Goal: Information Seeking & Learning: Understand process/instructions

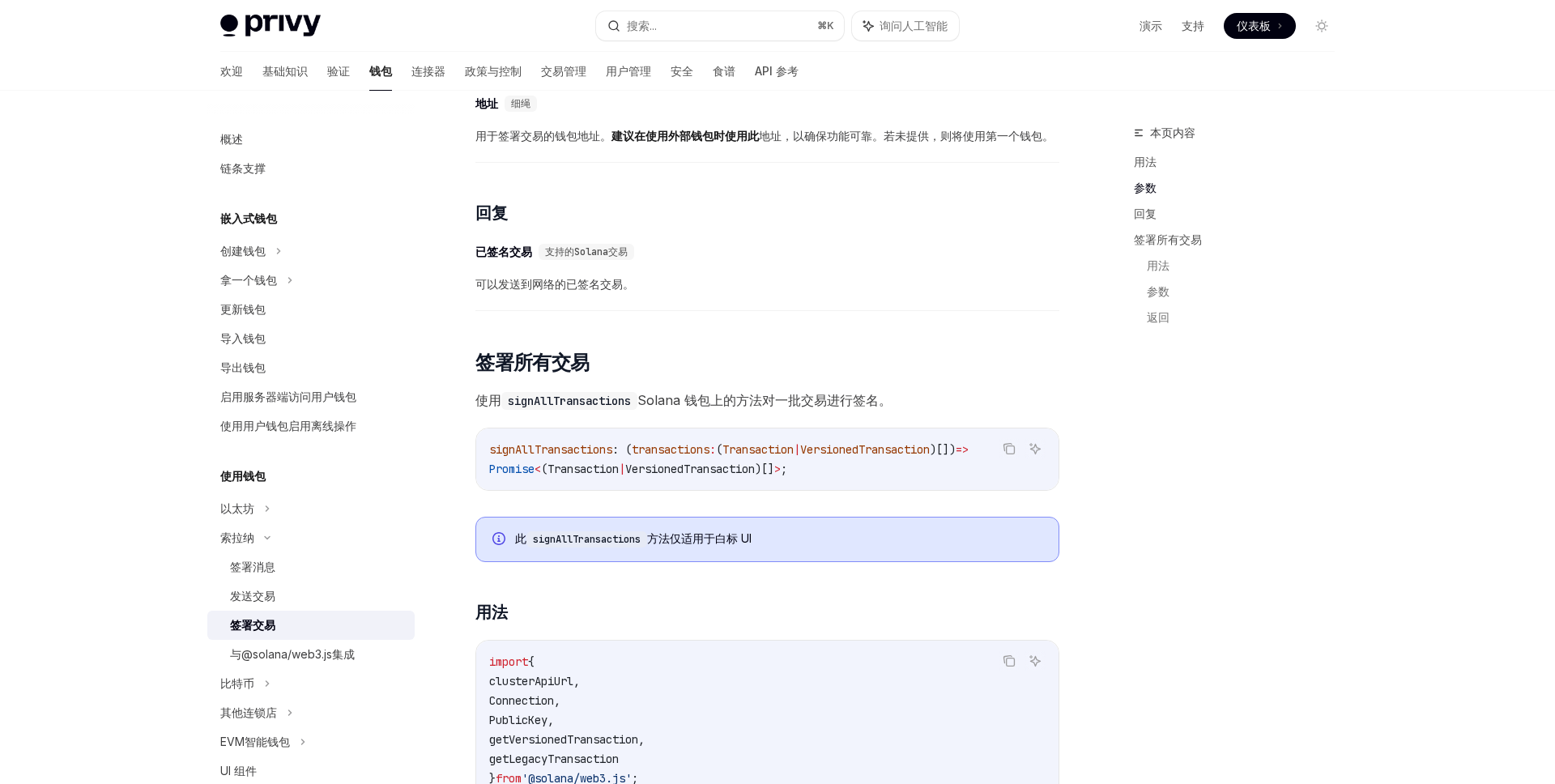
scroll to position [2188, 0]
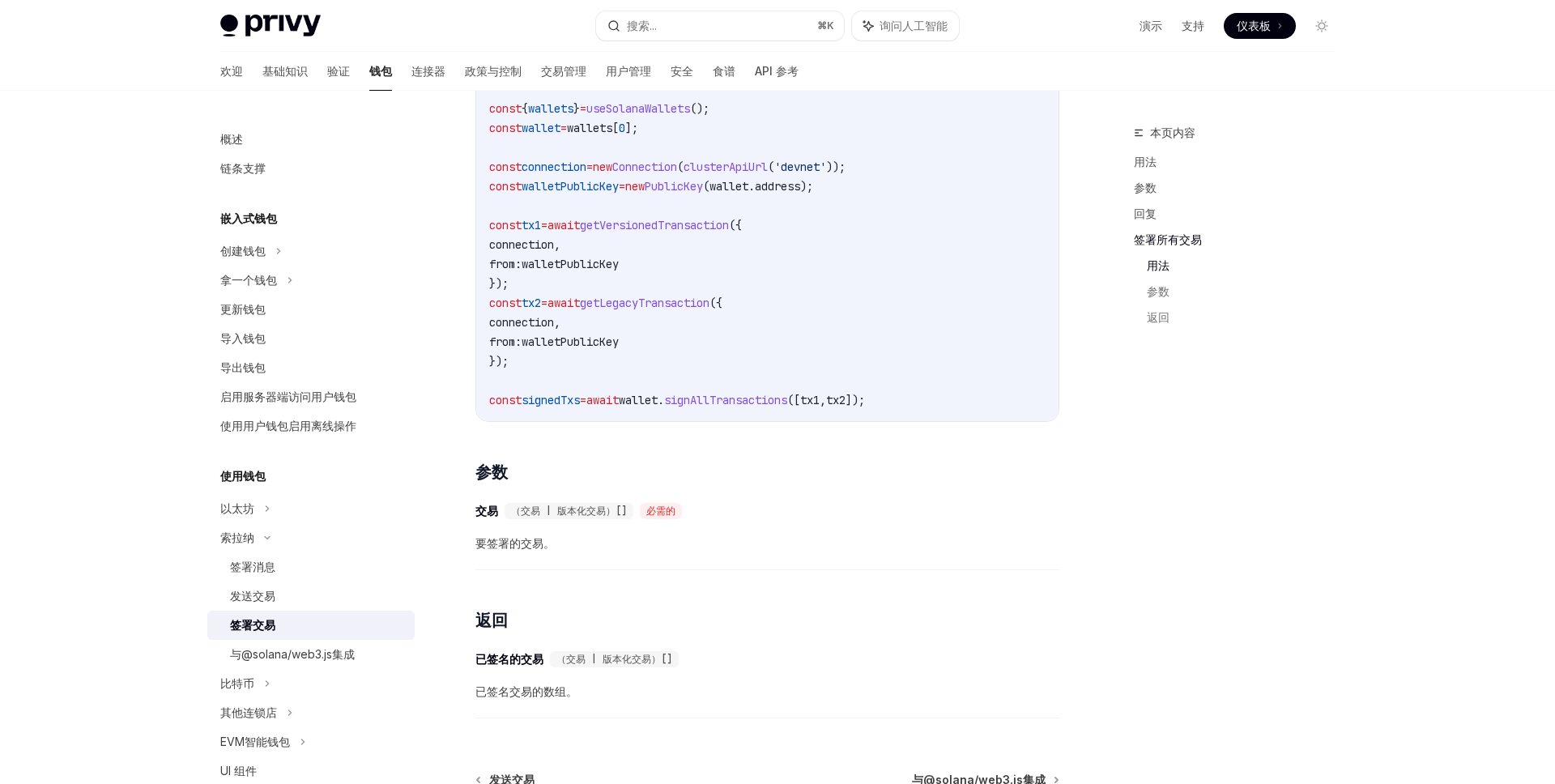
click at [838, 333] on code "import { clusterApiUrl , Connection , PublicKey , getVersionedTransaction , get…" at bounding box center [767, 167] width 557 height 486
click at [793, 347] on code "import { clusterApiUrl , Connection , PublicKey , getVersionedTransaction , get…" at bounding box center [767, 167] width 557 height 486
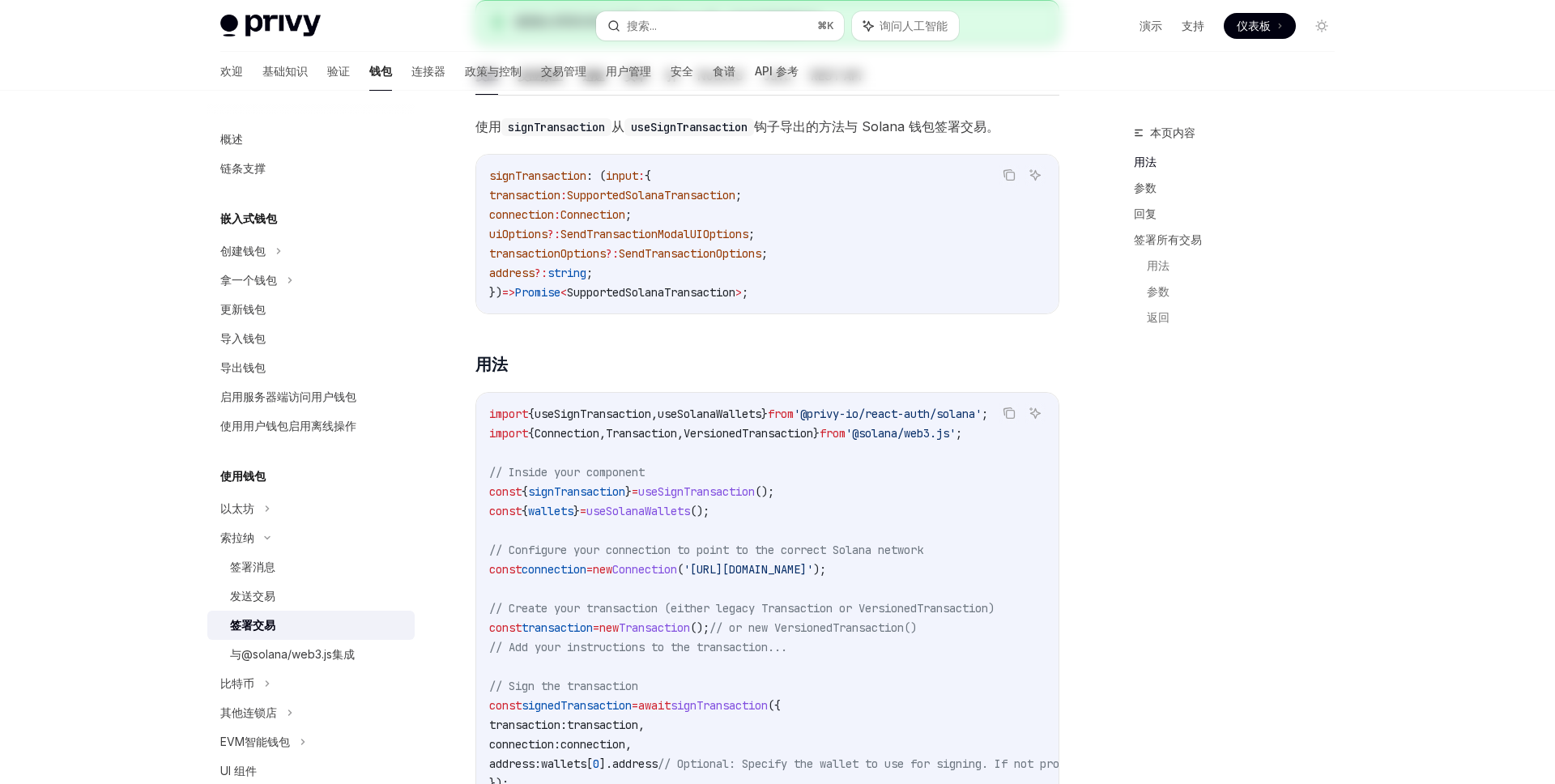
scroll to position [0, 0]
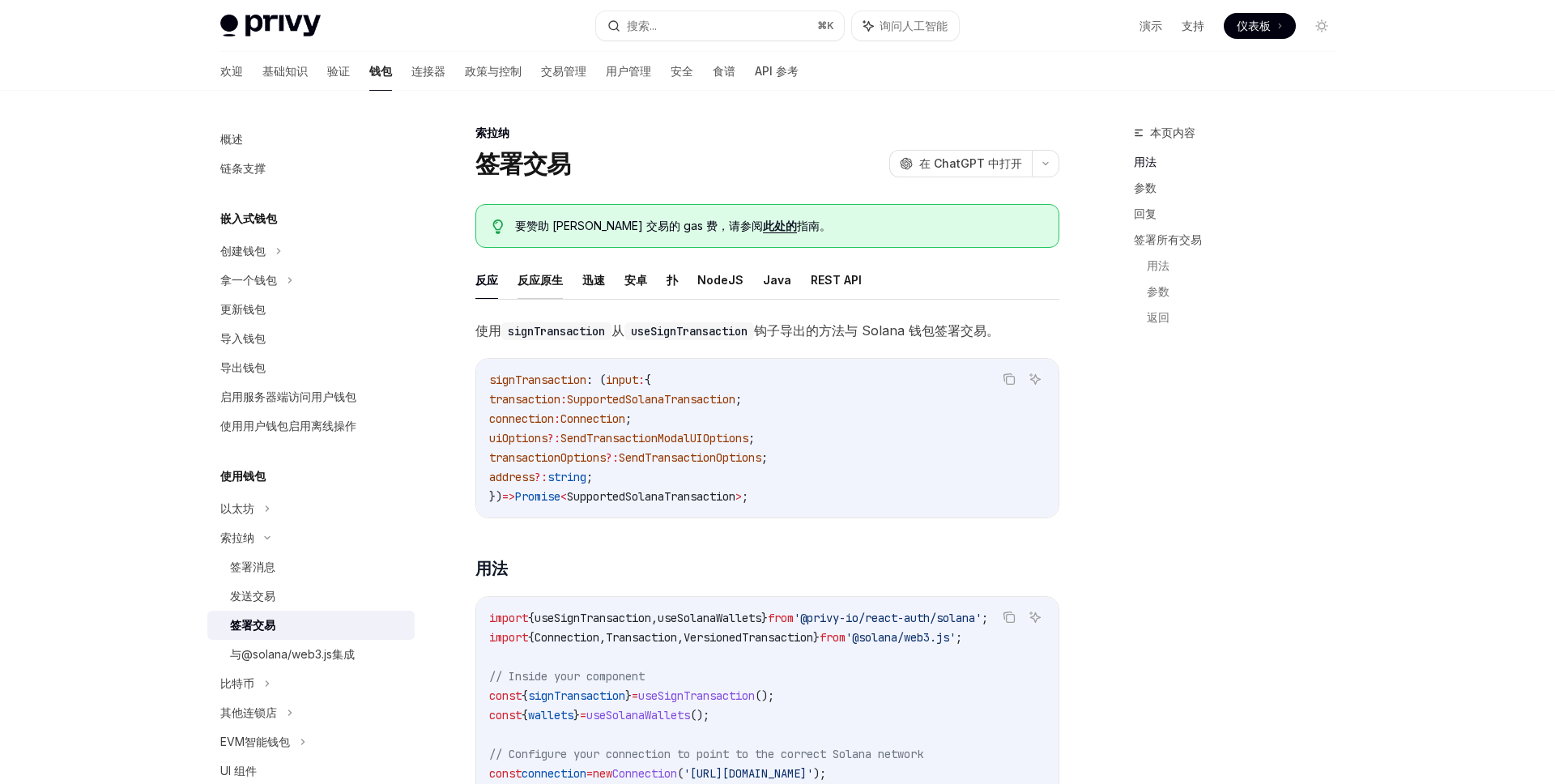
click at [536, 276] on font "反应原生" at bounding box center [540, 280] width 45 height 14
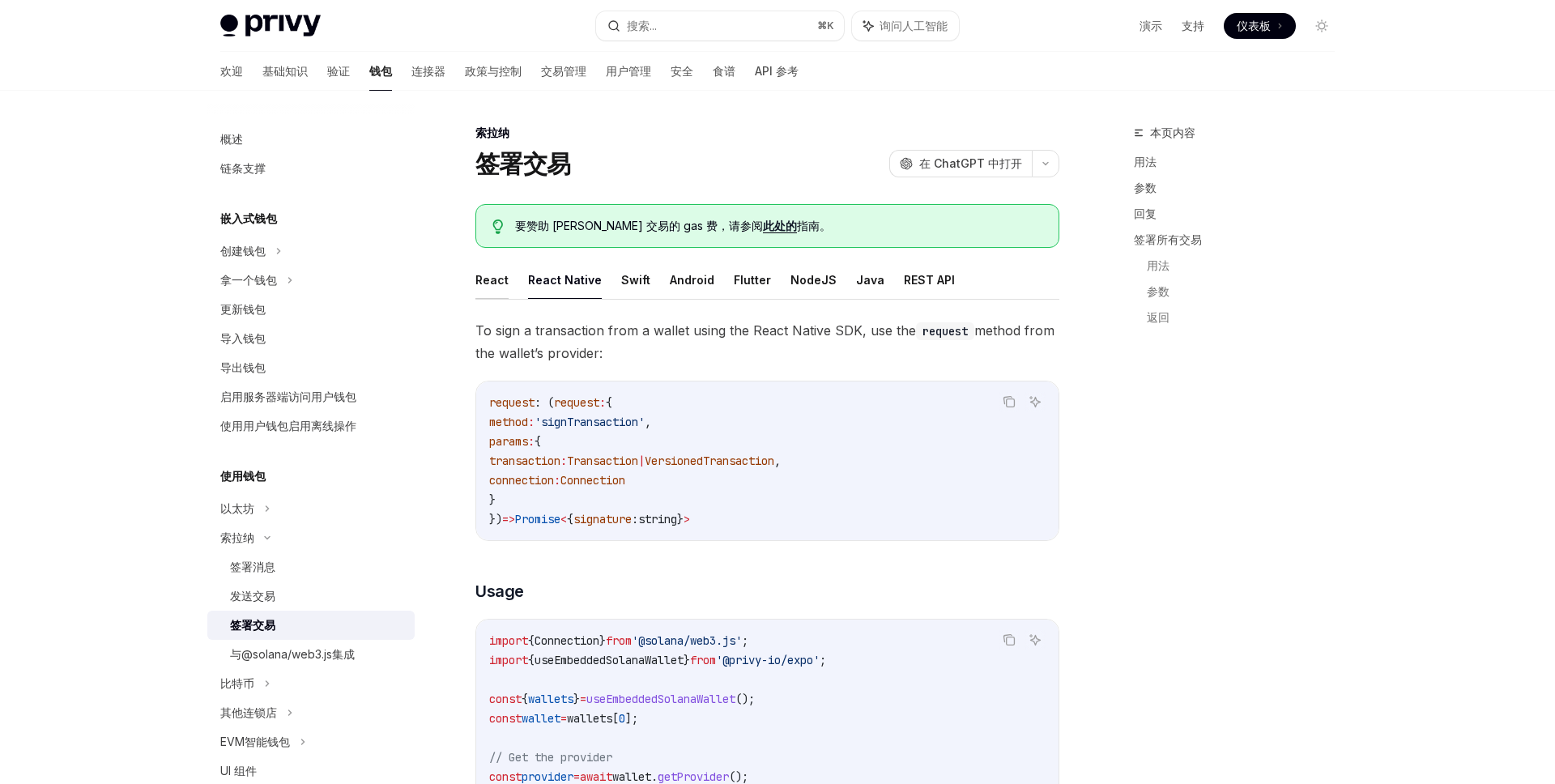
click at [495, 283] on button "React" at bounding box center [491, 280] width 33 height 38
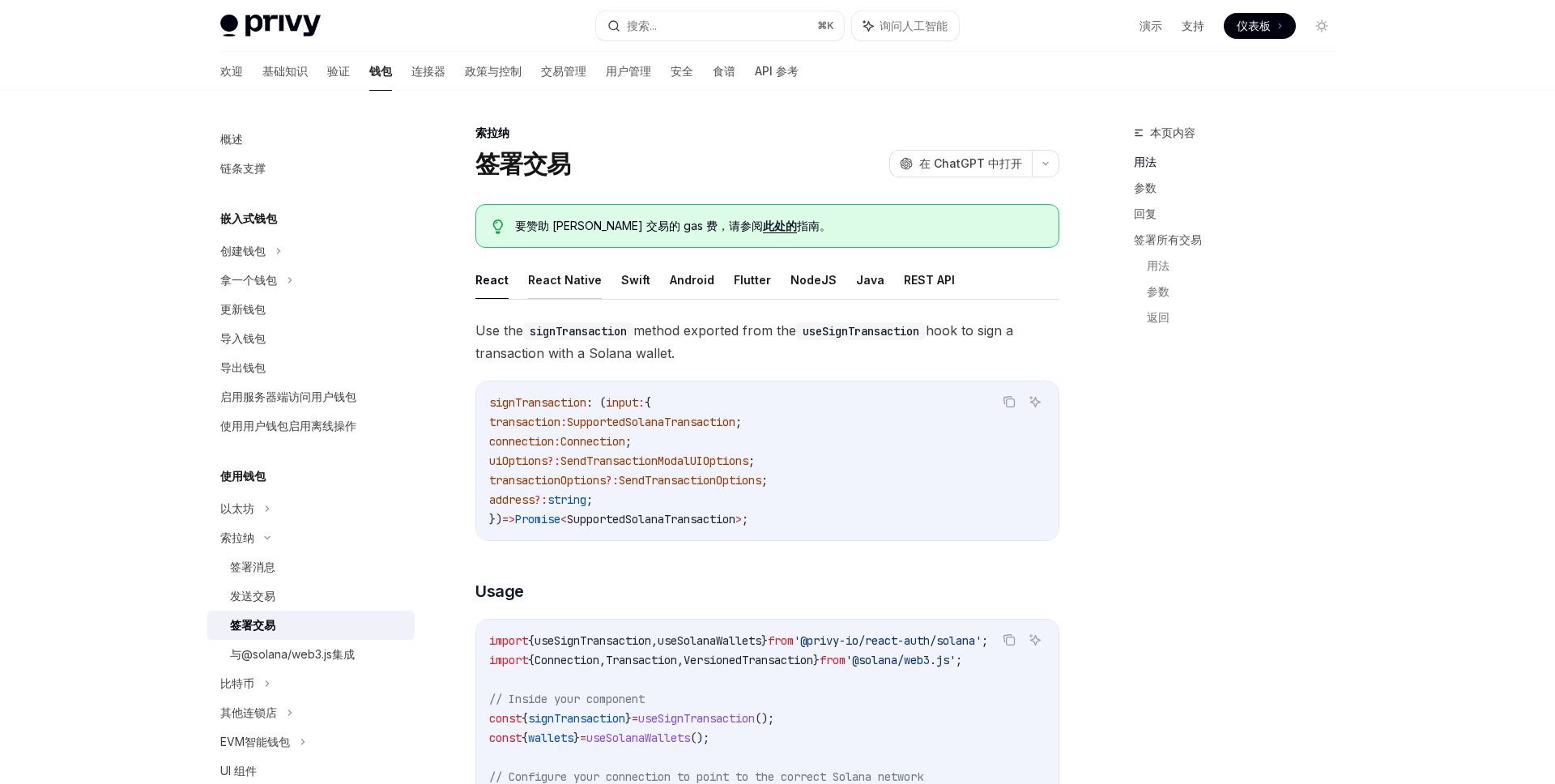
click at [575, 286] on button "React Native" at bounding box center [564, 280] width 74 height 38
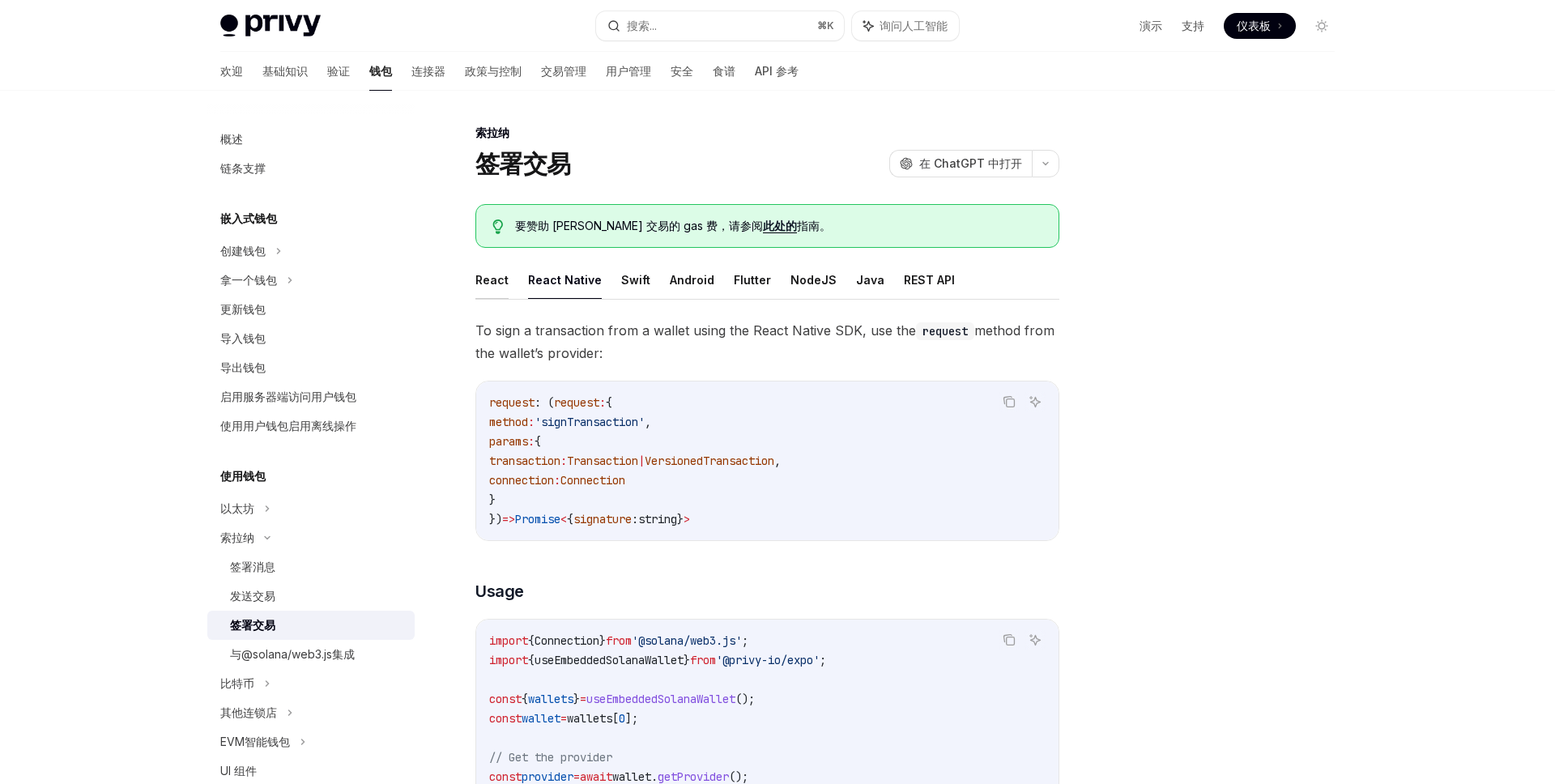
click at [479, 278] on button "React" at bounding box center [491, 280] width 33 height 38
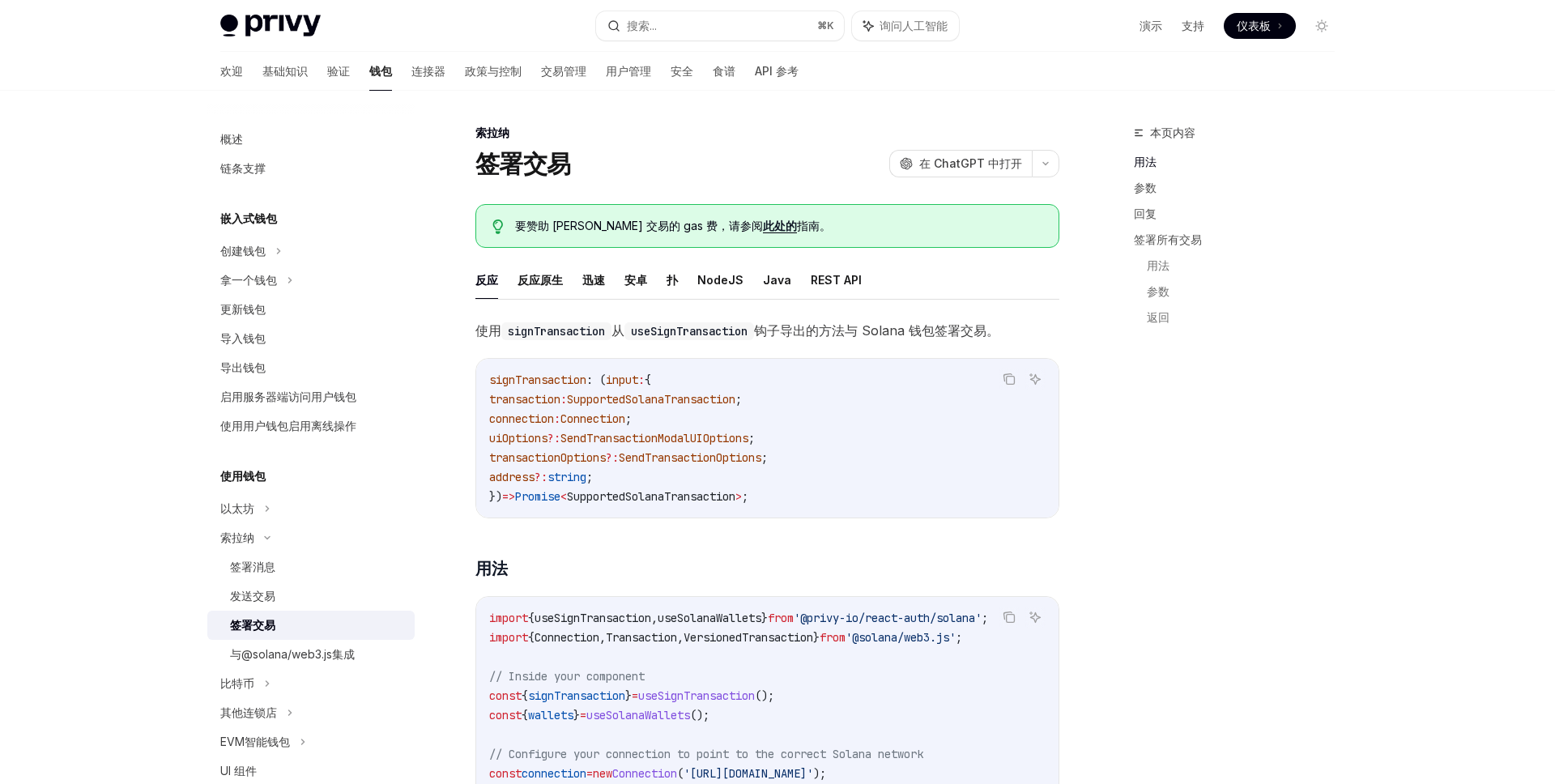
click at [718, 378] on code "signTransaction : ( input : { transaction : SupportedSolanaTransaction ; connec…" at bounding box center [767, 438] width 557 height 136
click at [543, 288] on font "反应原生" at bounding box center [540, 280] width 45 height 20
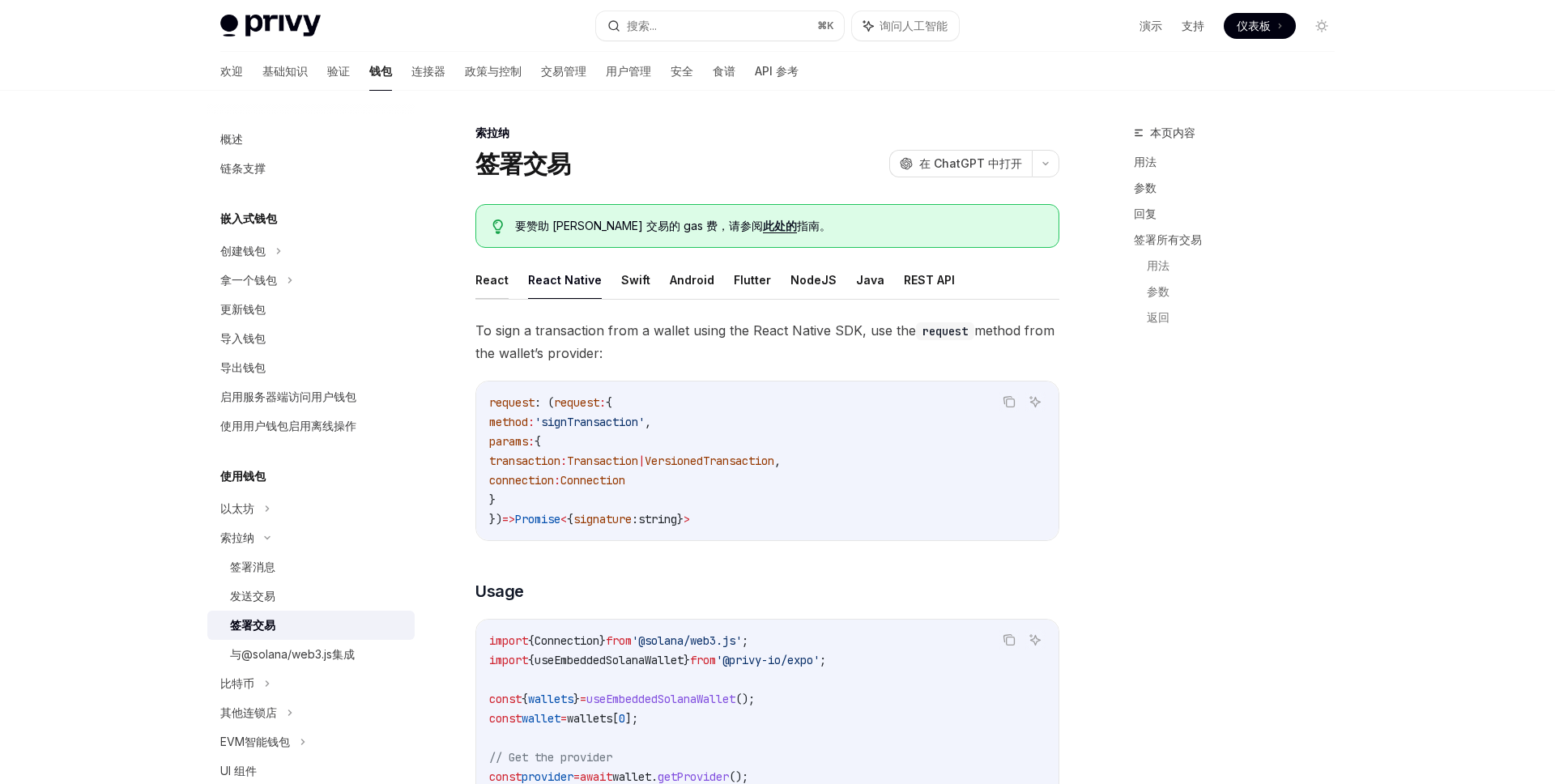
click at [493, 290] on button "React" at bounding box center [491, 280] width 33 height 38
type textarea "*"
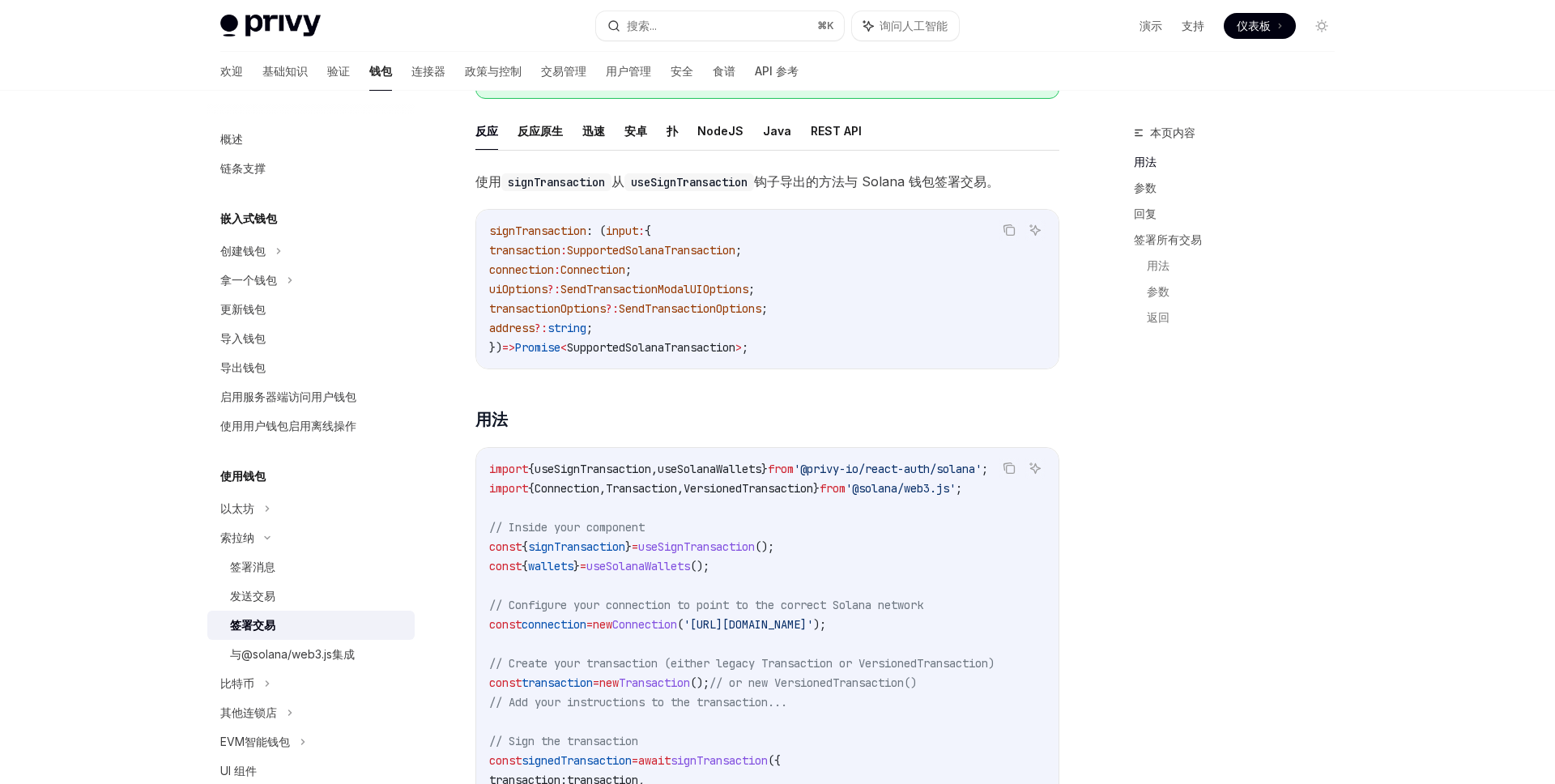
scroll to position [150, 0]
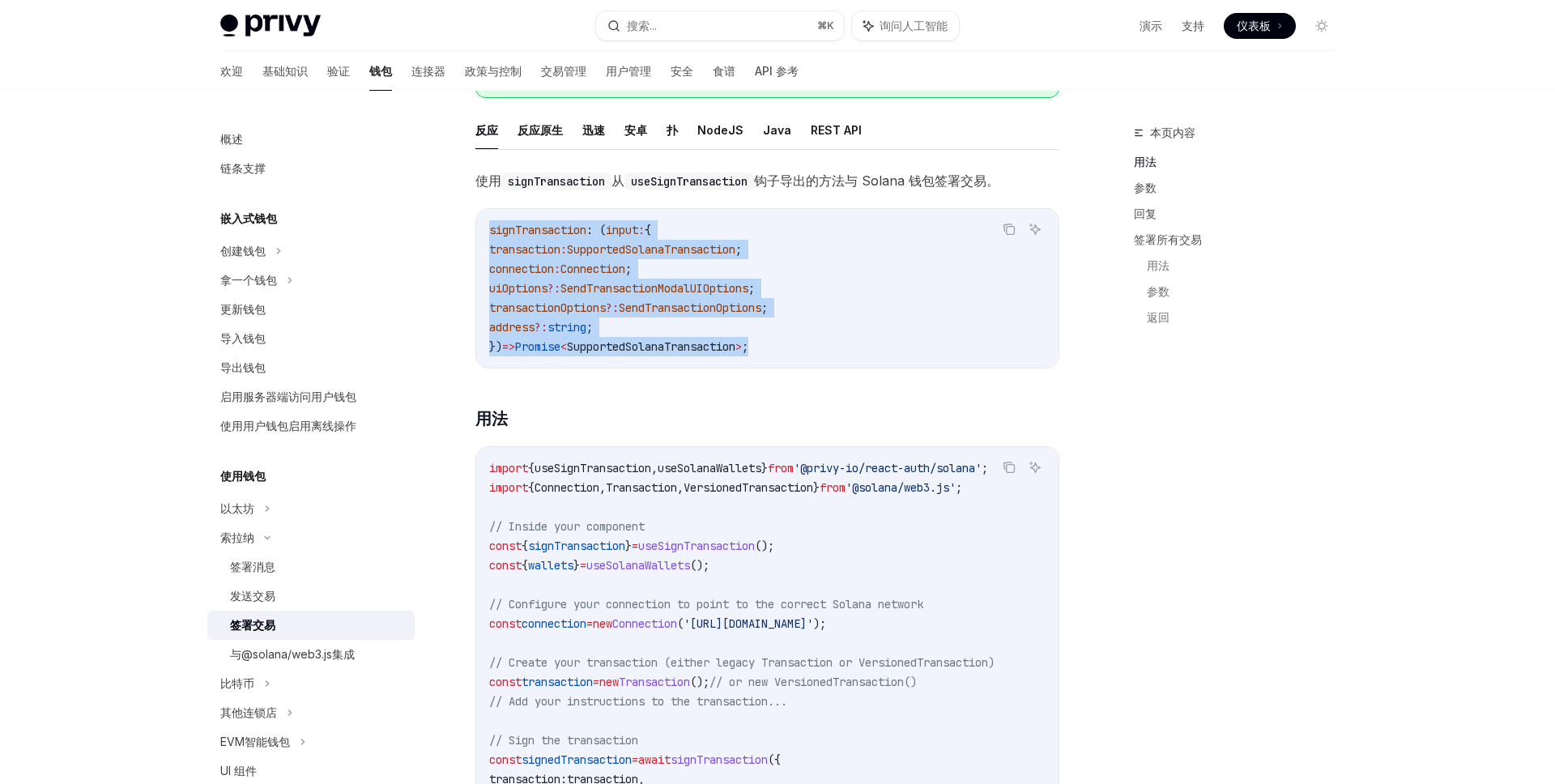
drag, startPoint x: 775, startPoint y: 348, endPoint x: 465, endPoint y: 222, distance: 334.6
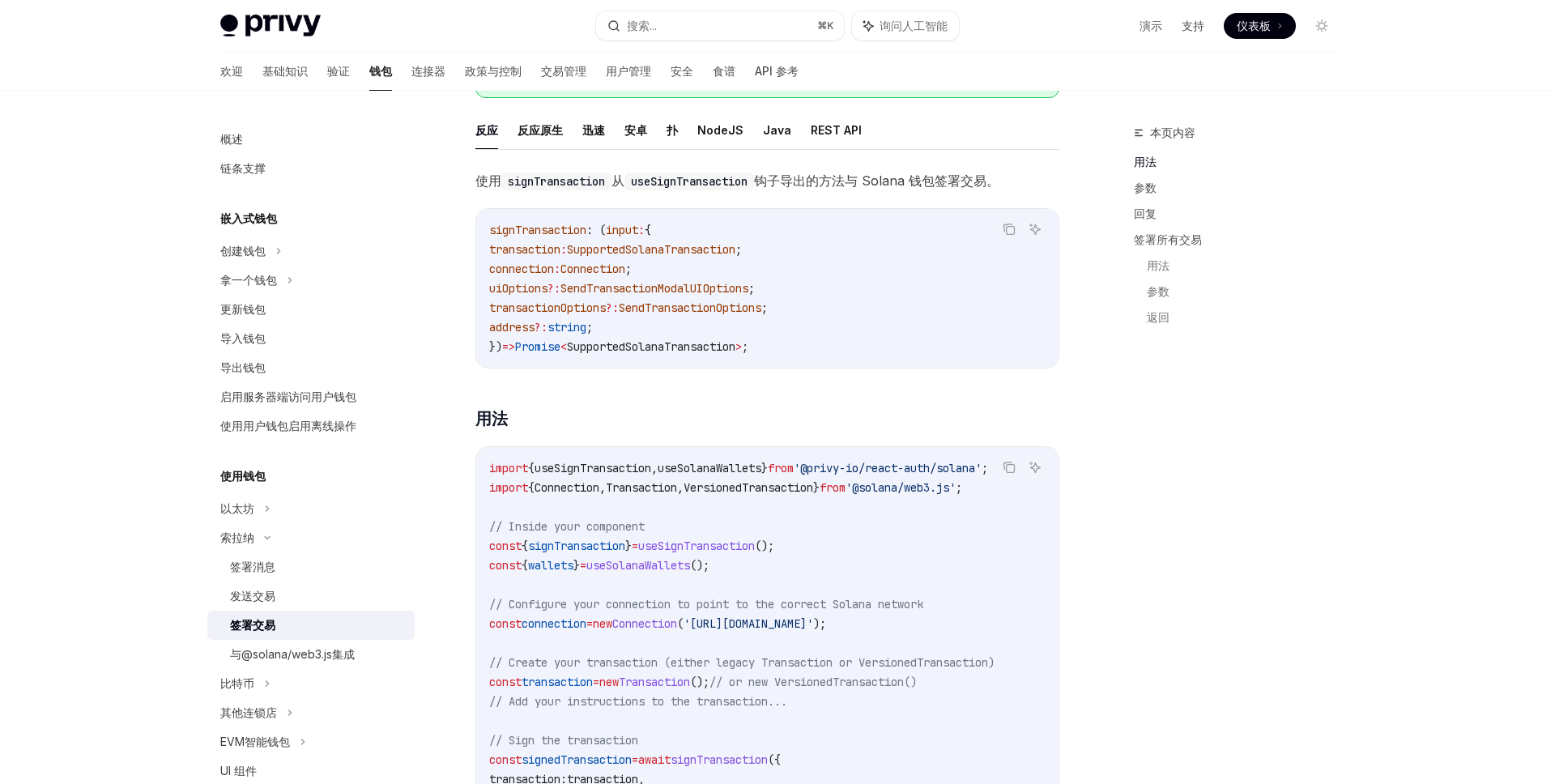
click at [504, 223] on span "signTransaction" at bounding box center [538, 230] width 97 height 15
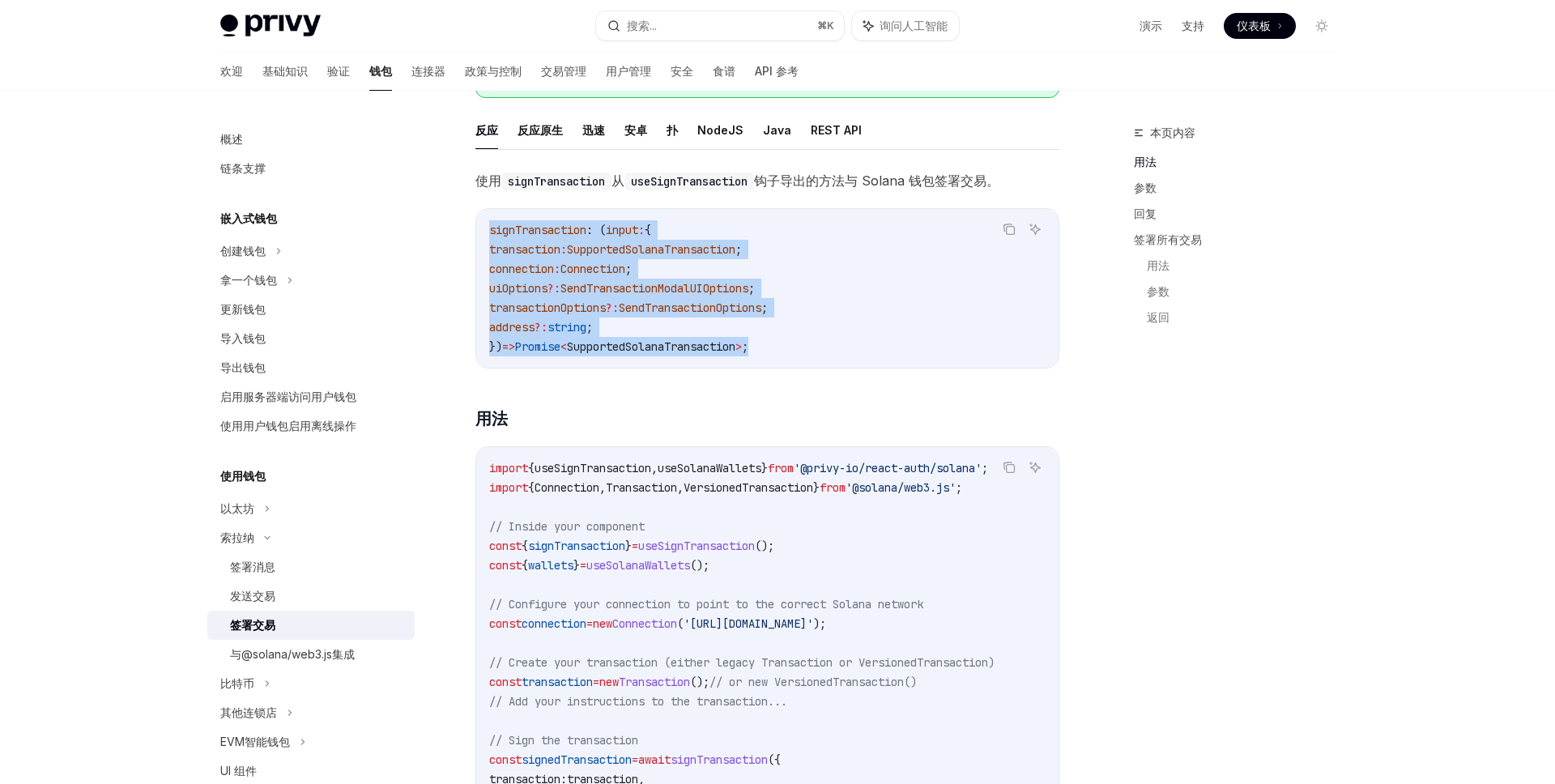
drag, startPoint x: 484, startPoint y: 225, endPoint x: 921, endPoint y: 375, distance: 462.0
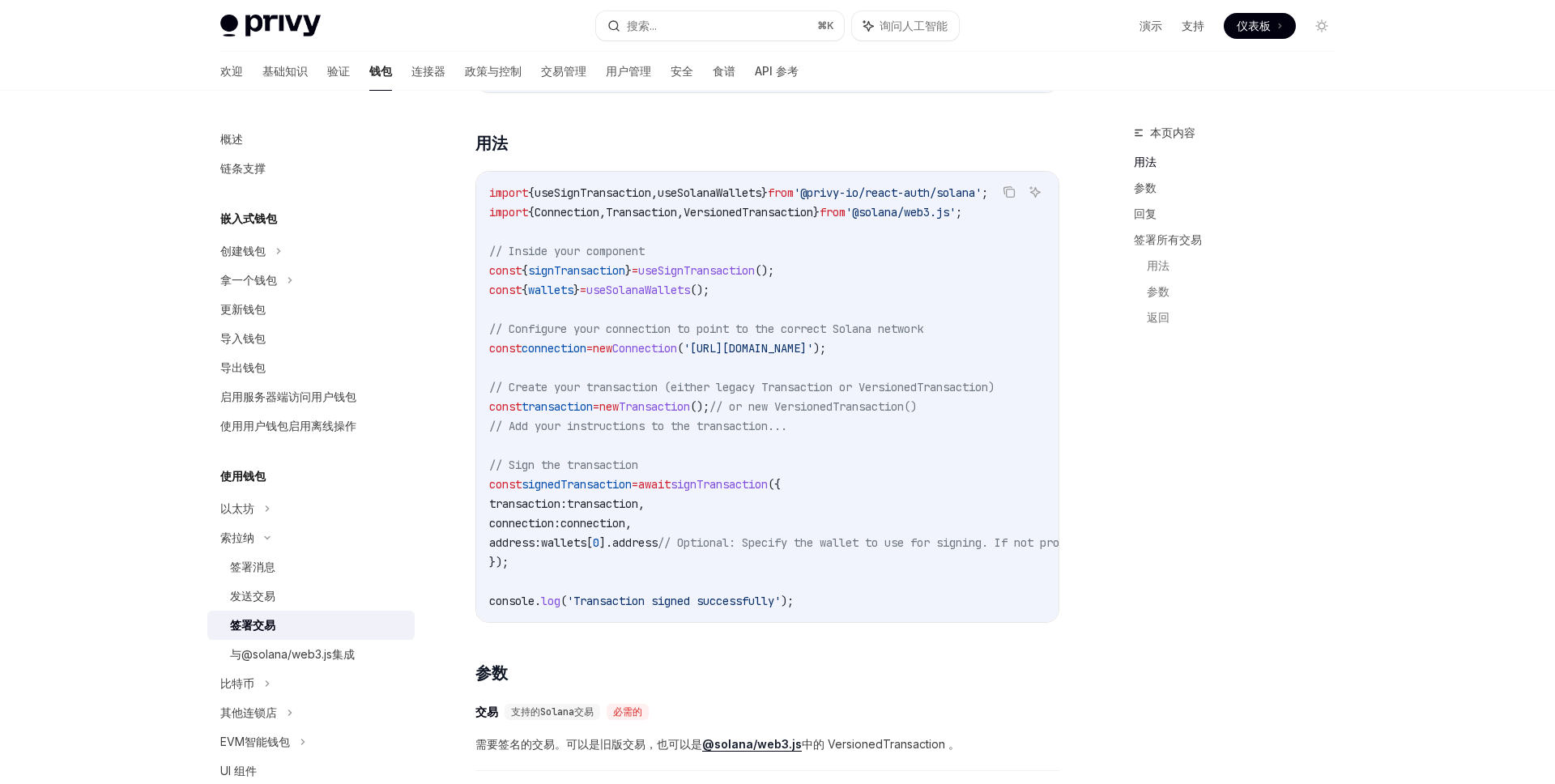
scroll to position [0, 0]
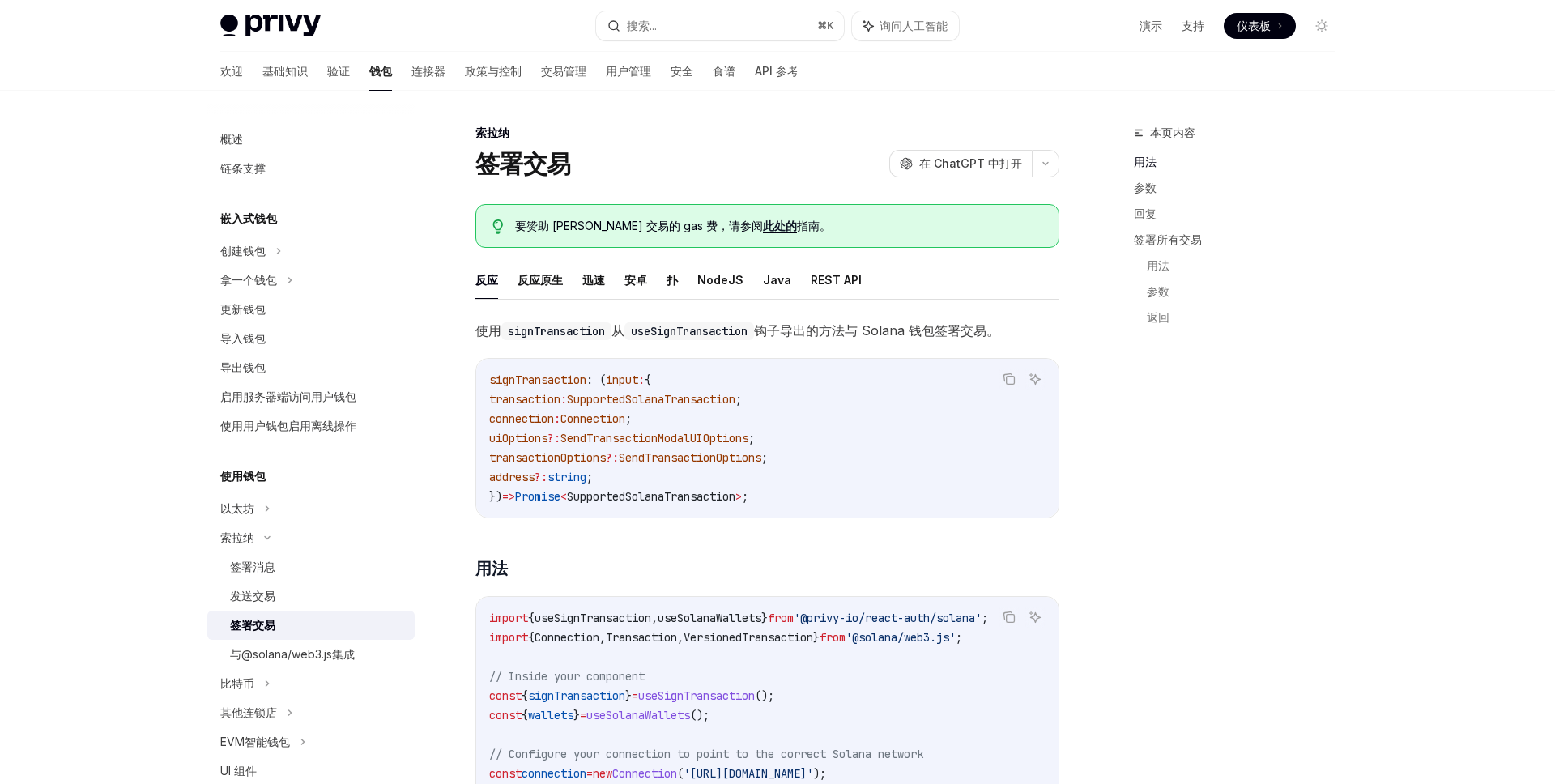
click at [638, 319] on span "使用 signTransaction 从 useSignTransaction 钩子导出的方法与 Solana 钱包签署交易。" at bounding box center [767, 330] width 584 height 22
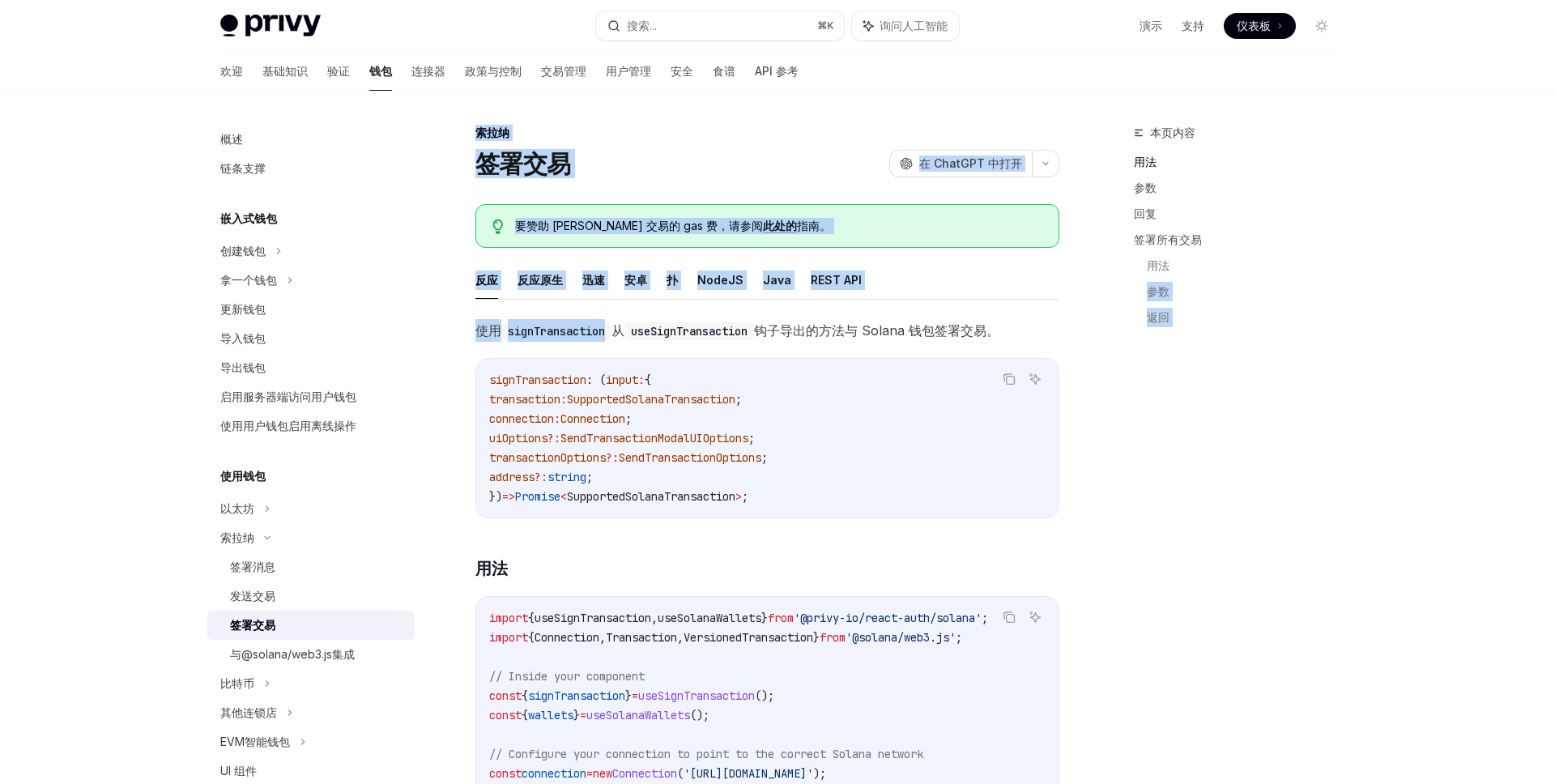
scroll to position [0, 9]
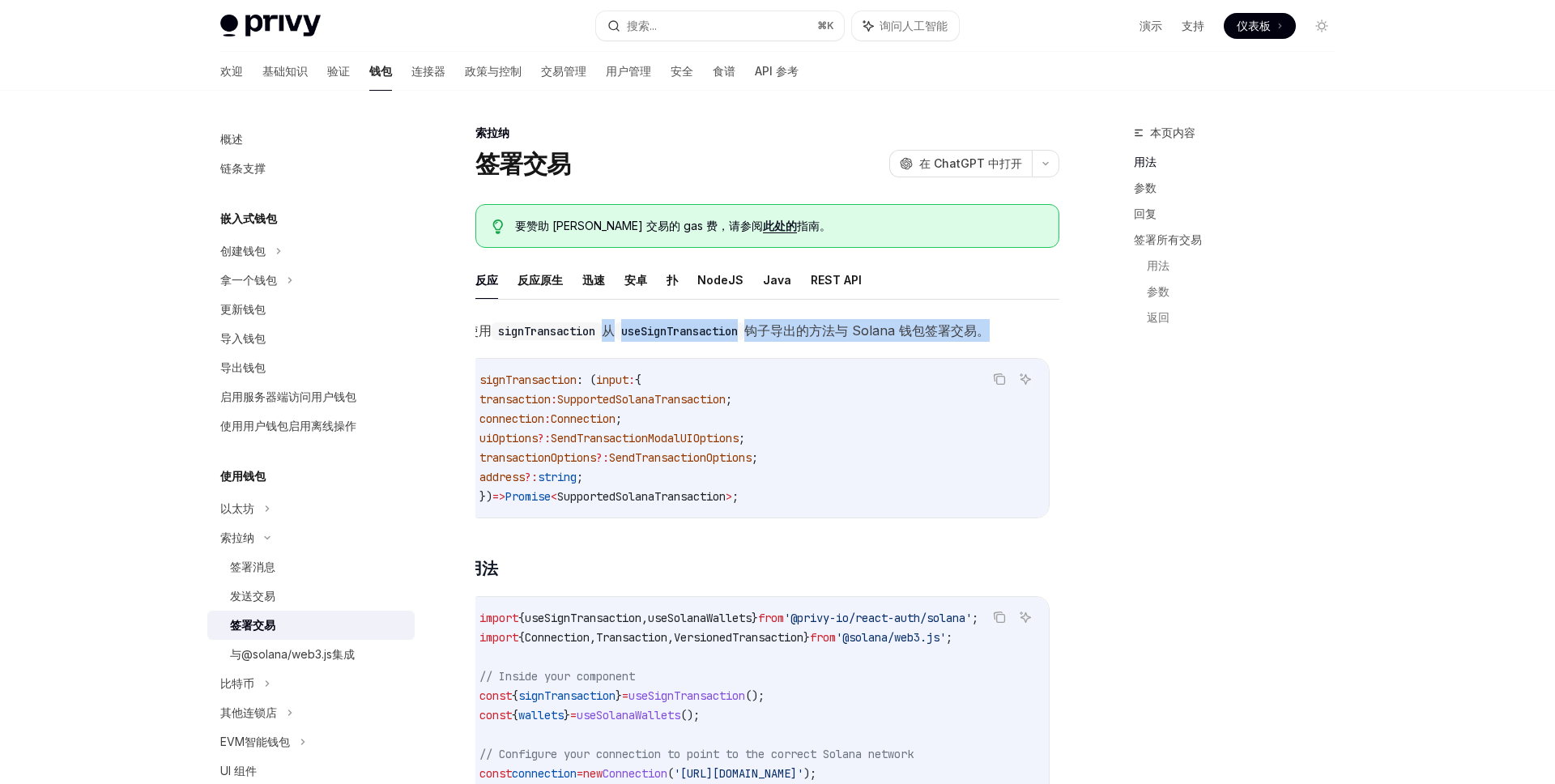
drag, startPoint x: 618, startPoint y: 329, endPoint x: 1029, endPoint y: 340, distance: 411.1
click at [1029, 341] on span "使用 signTransaction 从 useSignTransaction 钩子导出的方法与 Solana 钱包签署交易。" at bounding box center [758, 330] width 584 height 22
click at [1029, 340] on span "使用 signTransaction 从 useSignTransaction 钩子导出的方法与 Solana 钱包签署交易。" at bounding box center [758, 330] width 584 height 22
drag, startPoint x: 1031, startPoint y: 341, endPoint x: 605, endPoint y: 331, distance: 426.1
click at [605, 331] on span "使用 signTransaction 从 useSignTransaction 钩子导出的方法与 Solana 钱包签署交易。" at bounding box center [758, 330] width 584 height 22
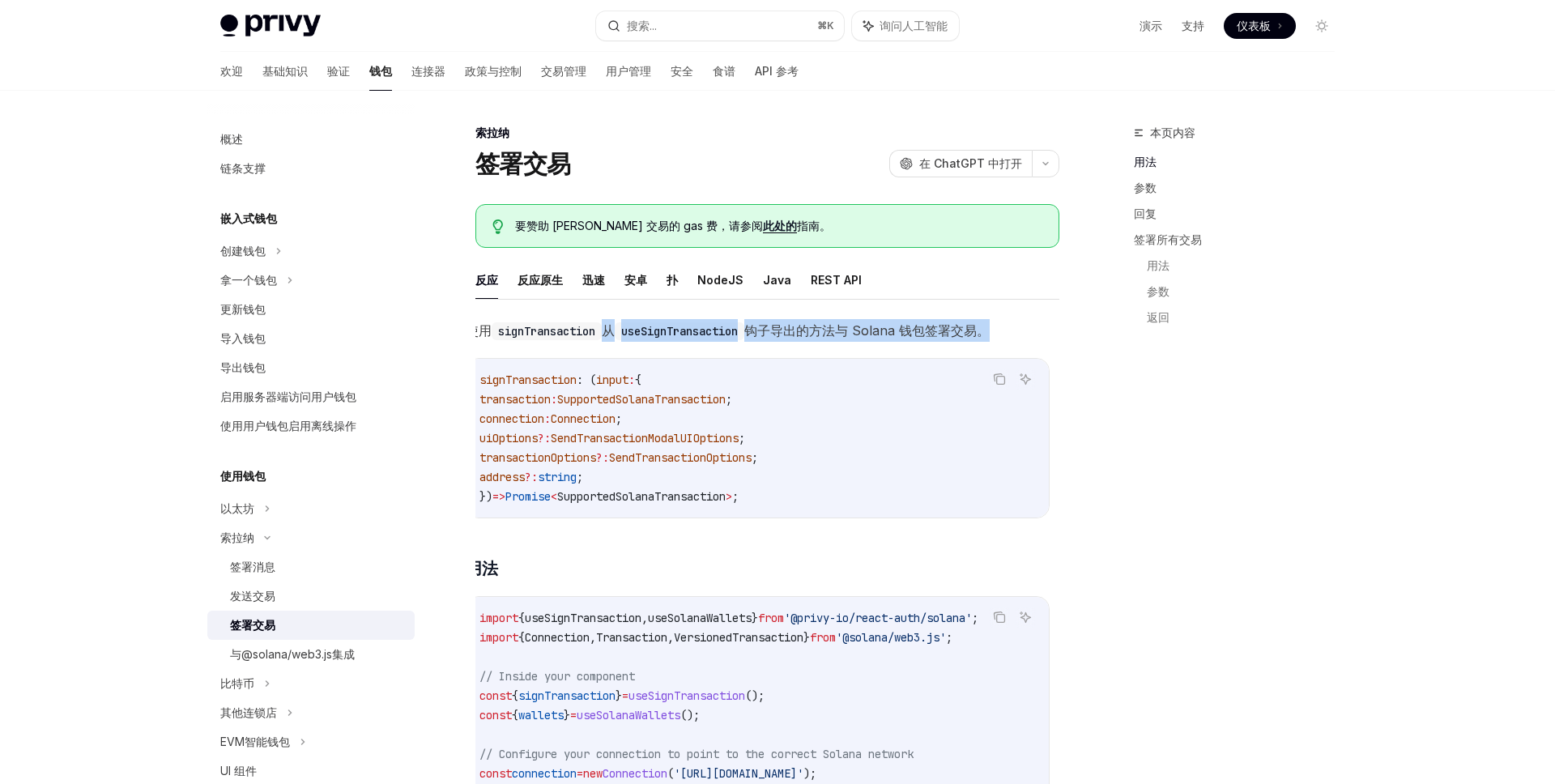
click at [602, 331] on code "signTransaction" at bounding box center [546, 331] width 110 height 18
drag, startPoint x: 605, startPoint y: 331, endPoint x: 1052, endPoint y: 317, distance: 447.2
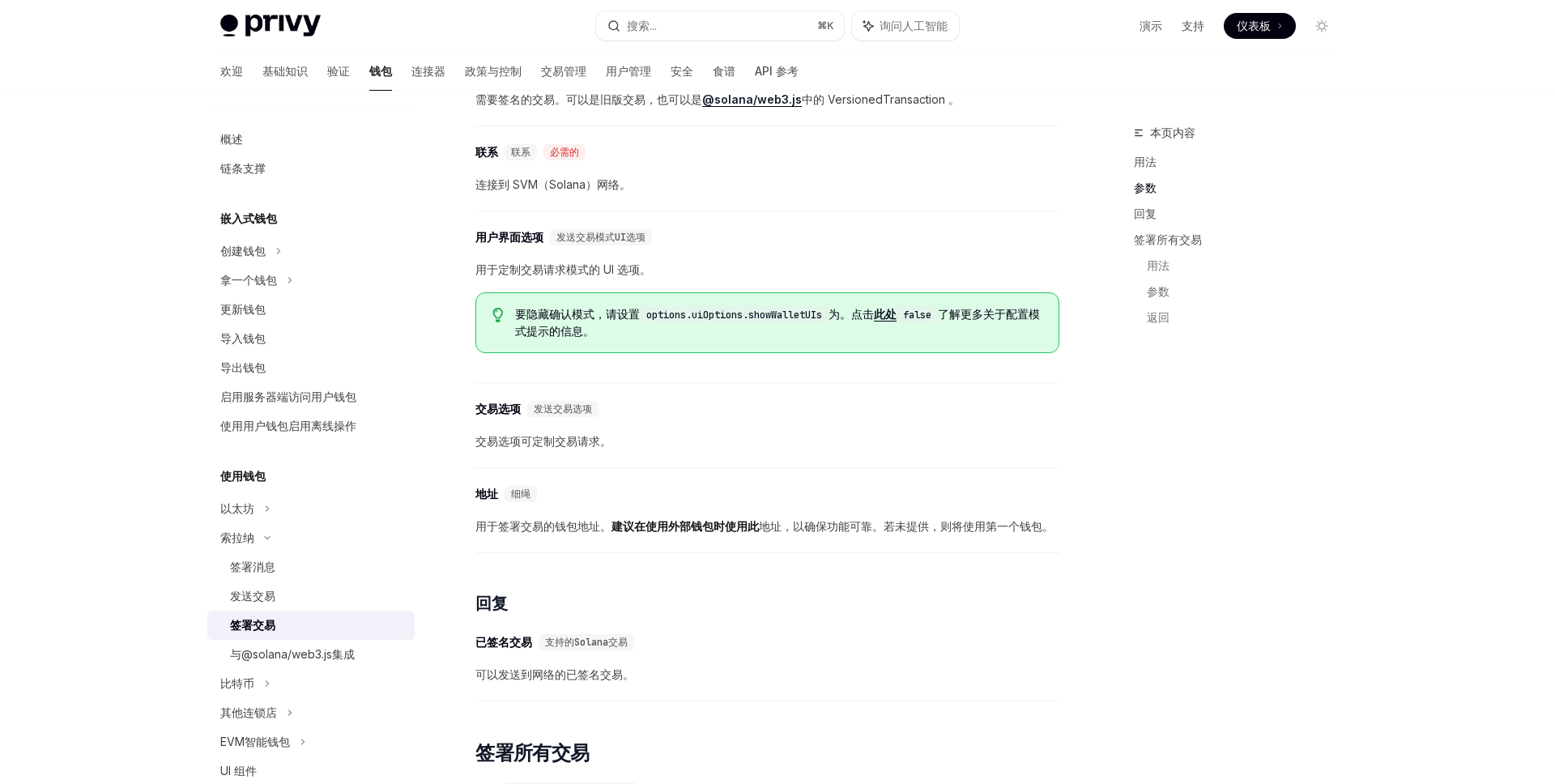
scroll to position [995, 0]
